Goal: Check status: Check status

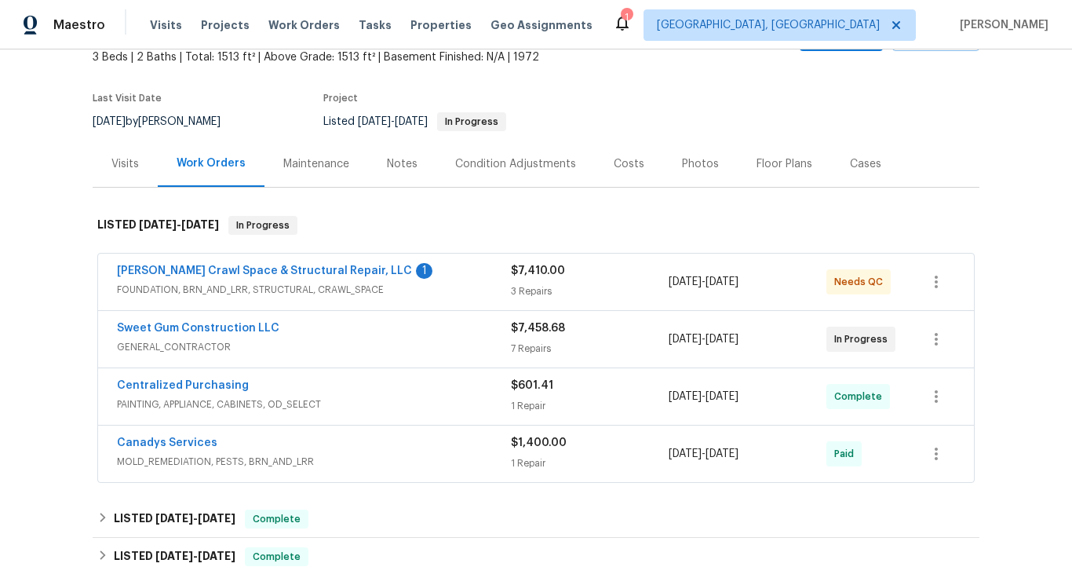
scroll to position [94, 0]
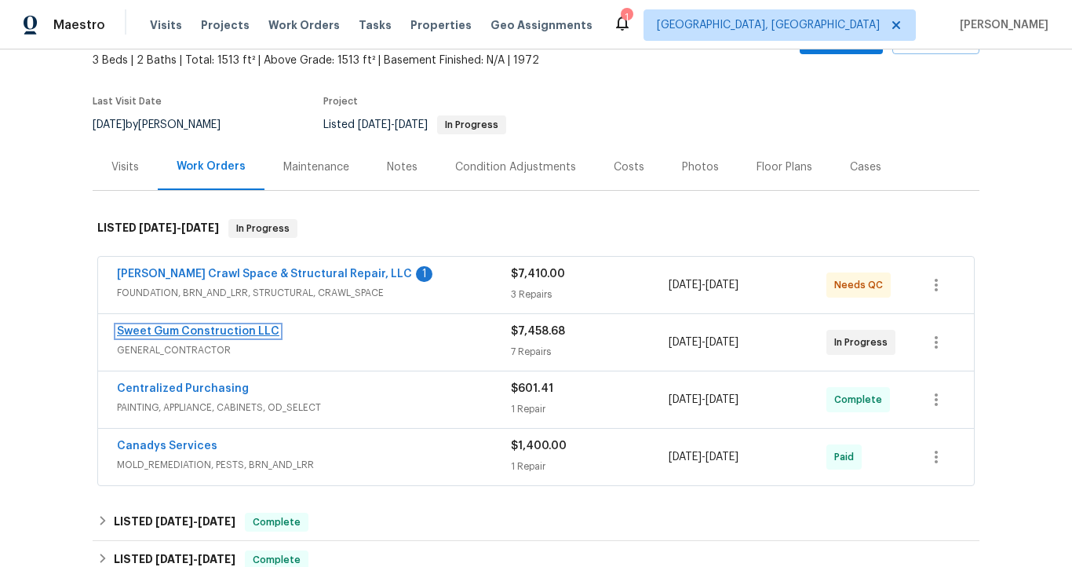
click at [252, 334] on link "Sweet Gum Construction LLC" at bounding box center [198, 331] width 162 height 11
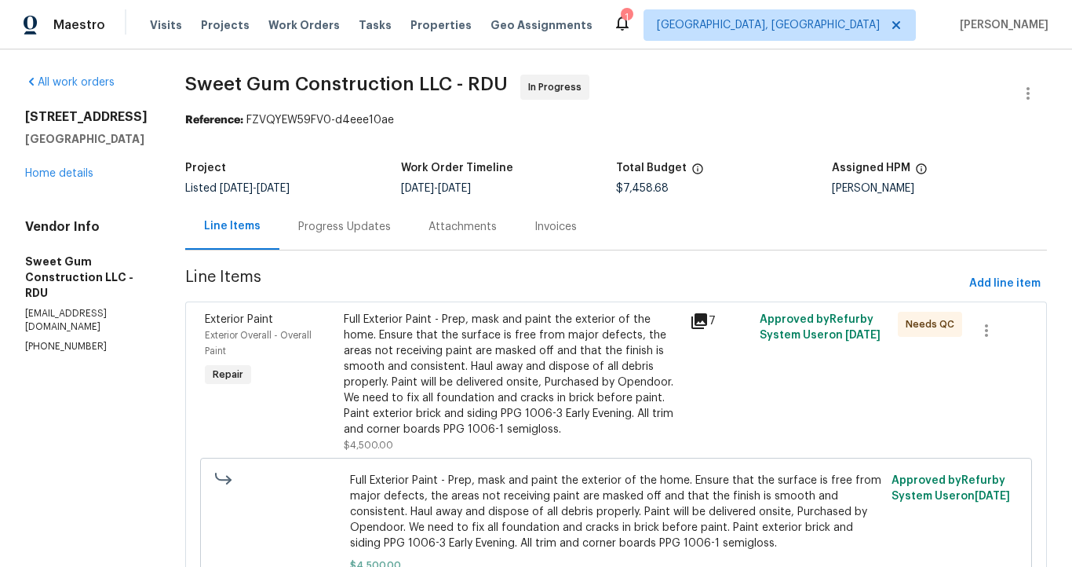
click at [391, 227] on div "Progress Updates" at bounding box center [344, 227] width 93 height 16
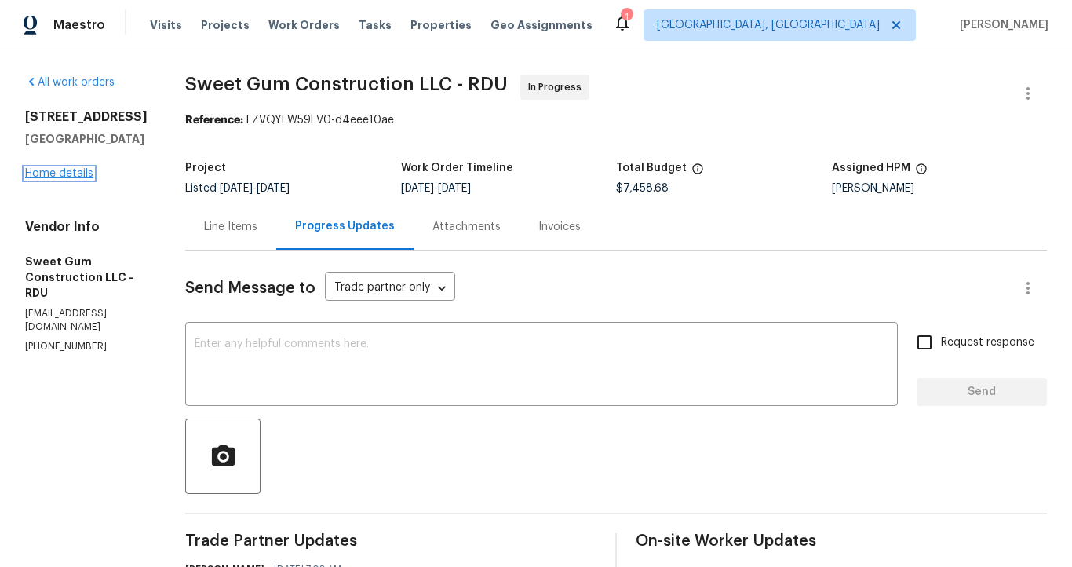
click at [82, 177] on link "Home details" at bounding box center [59, 173] width 68 height 11
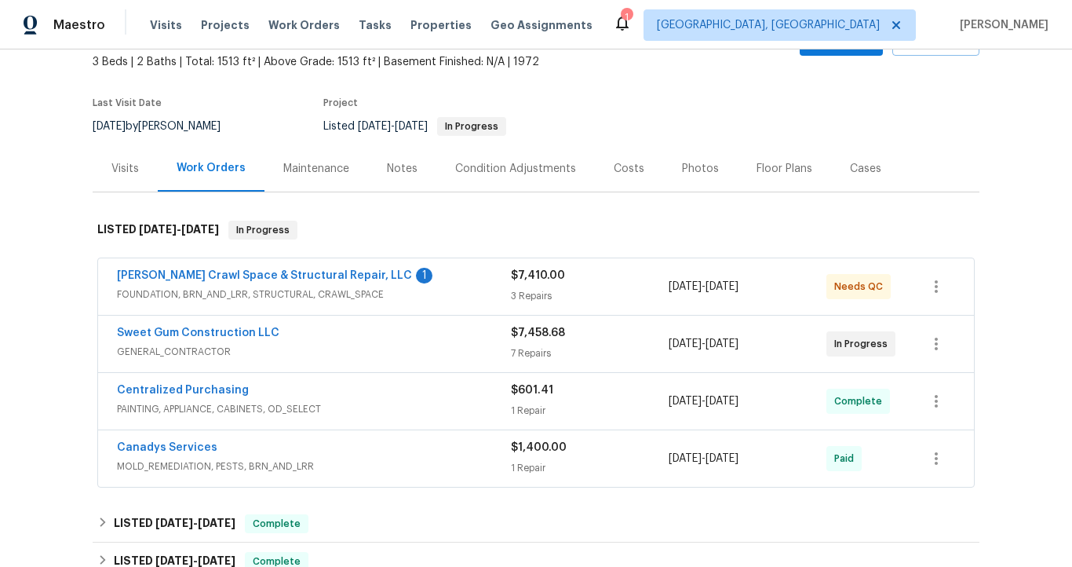
scroll to position [137, 0]
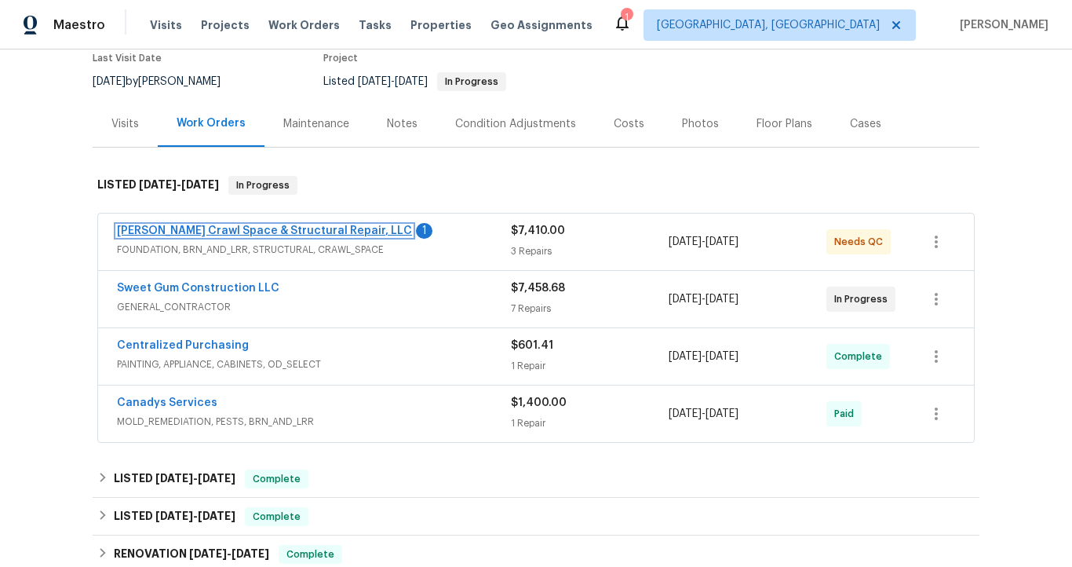
click at [290, 230] on link "[PERSON_NAME] Crawl Space & Structural Repair, LLC" at bounding box center [264, 230] width 295 height 11
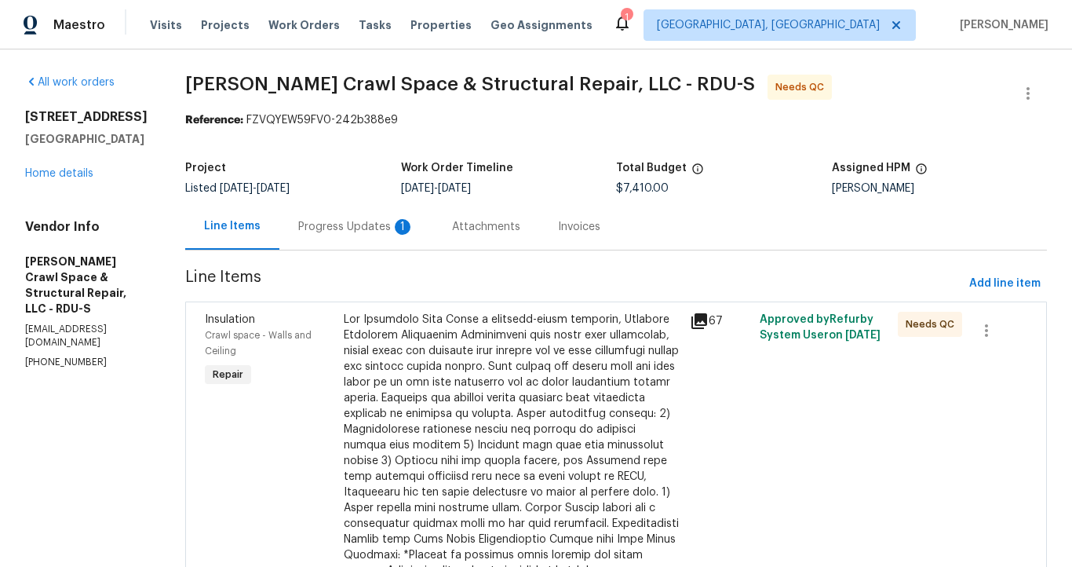
click at [363, 227] on div "Progress Updates 1" at bounding box center [356, 227] width 116 height 16
